Goal: Find specific page/section: Find specific page/section

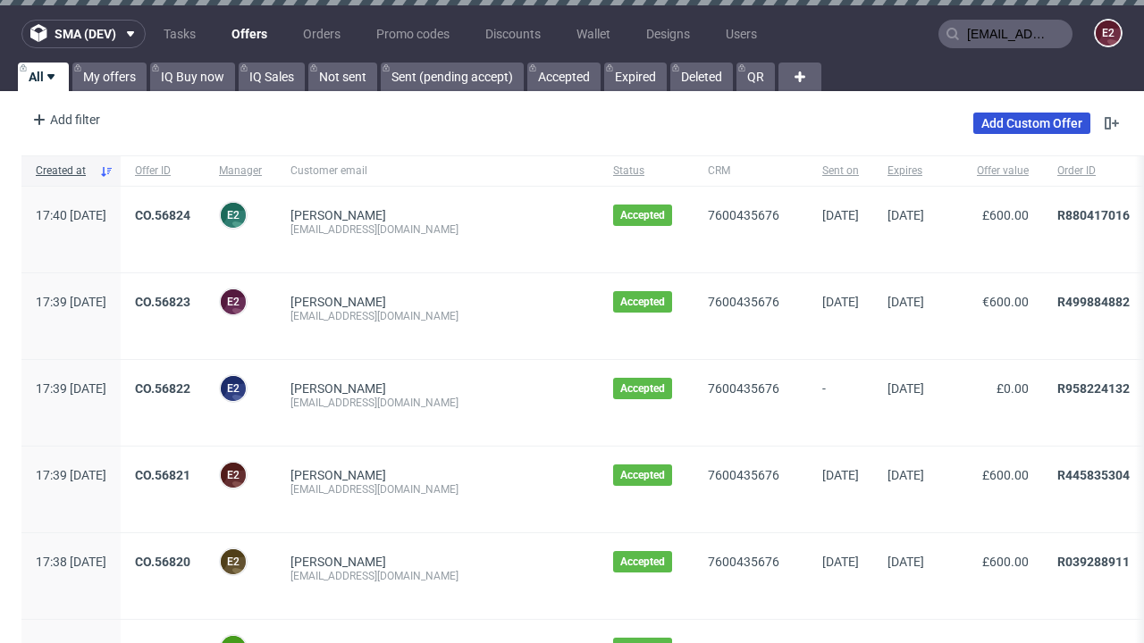
type input "[EMAIL_ADDRESS][DOMAIN_NAME]"
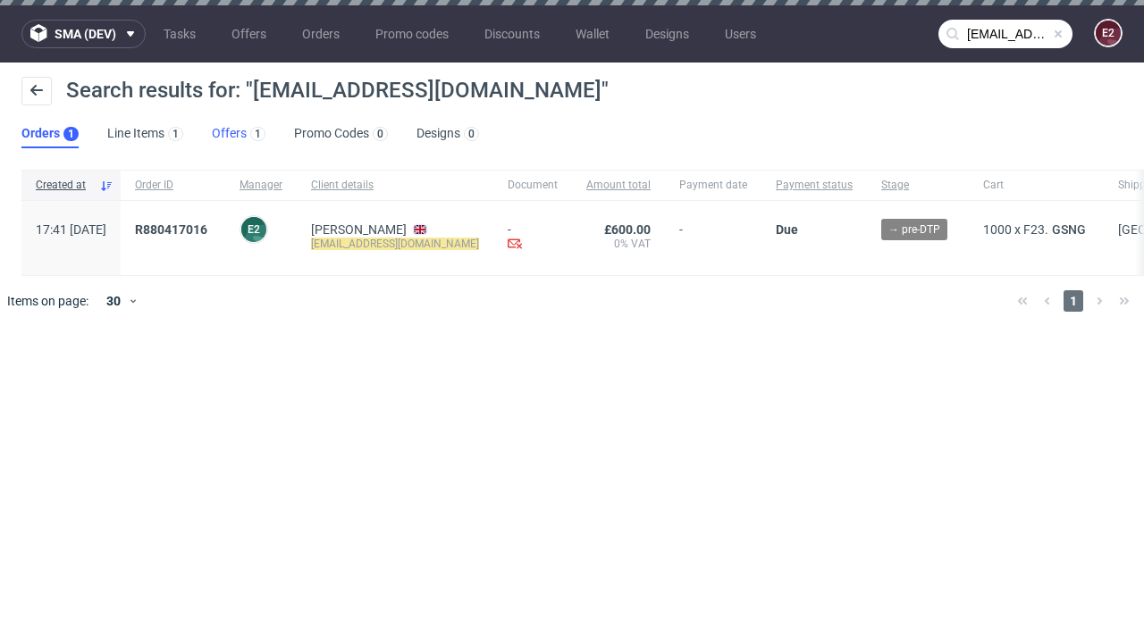
click at [239, 134] on link "Offers 1" at bounding box center [239, 134] width 54 height 29
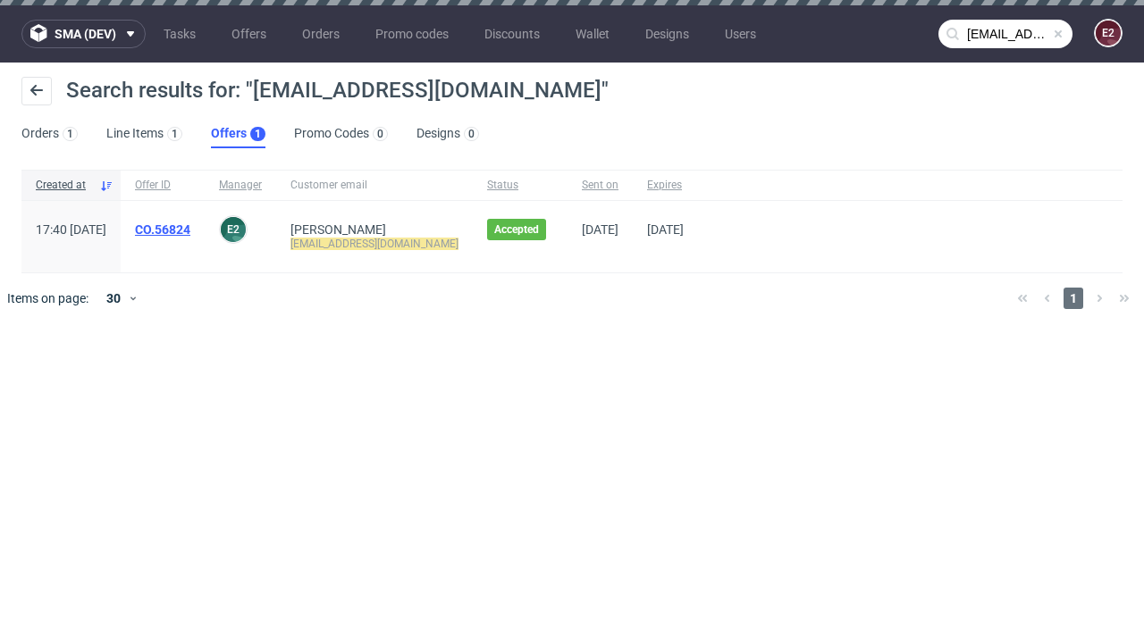
click at [190, 230] on link "CO.56824" at bounding box center [162, 230] width 55 height 14
